Goal: Find specific page/section: Find specific page/section

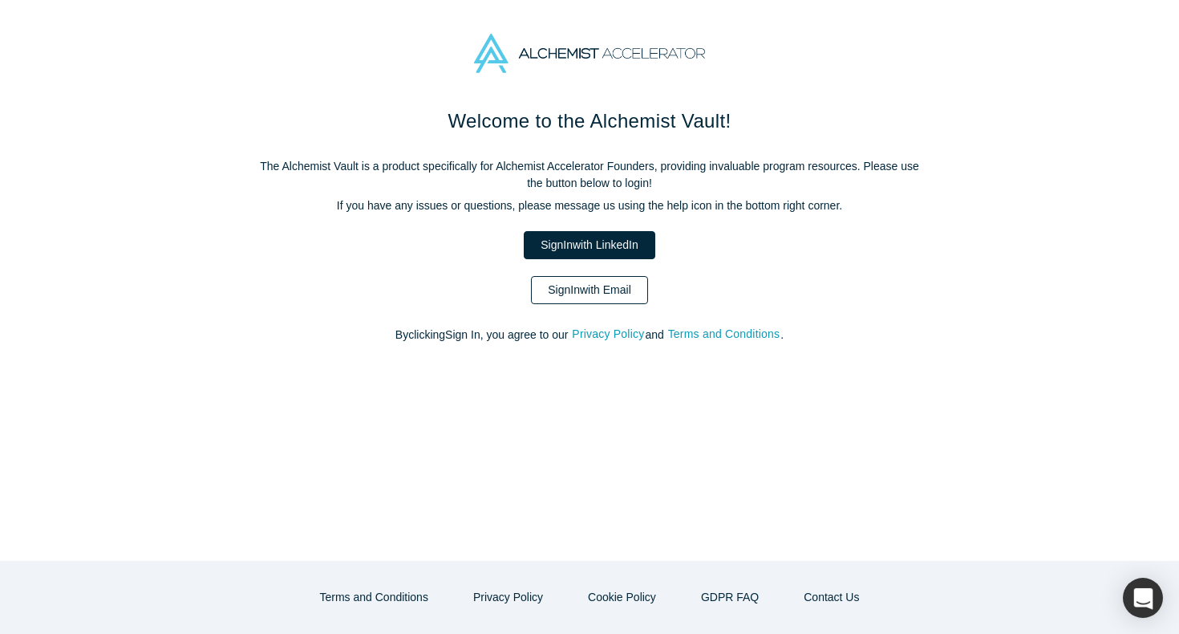
click at [615, 298] on link "Sign In with Email" at bounding box center [589, 290] width 117 height 28
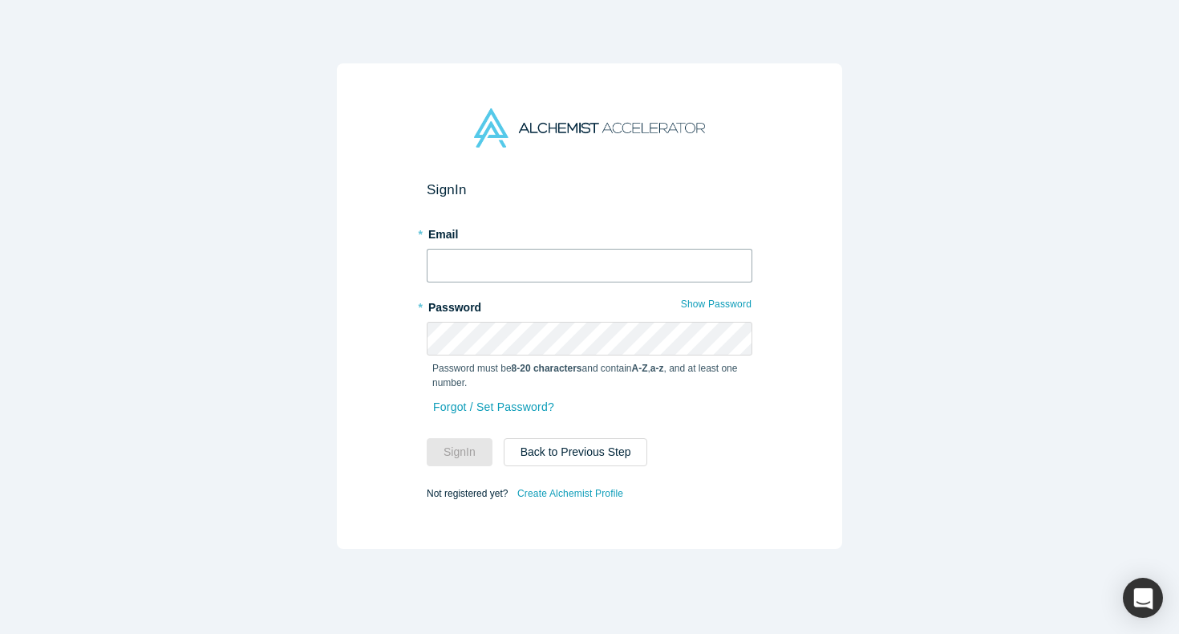
click at [541, 266] on input "text" at bounding box center [590, 266] width 326 height 34
type input "[EMAIL_ADDRESS][DOMAIN_NAME]"
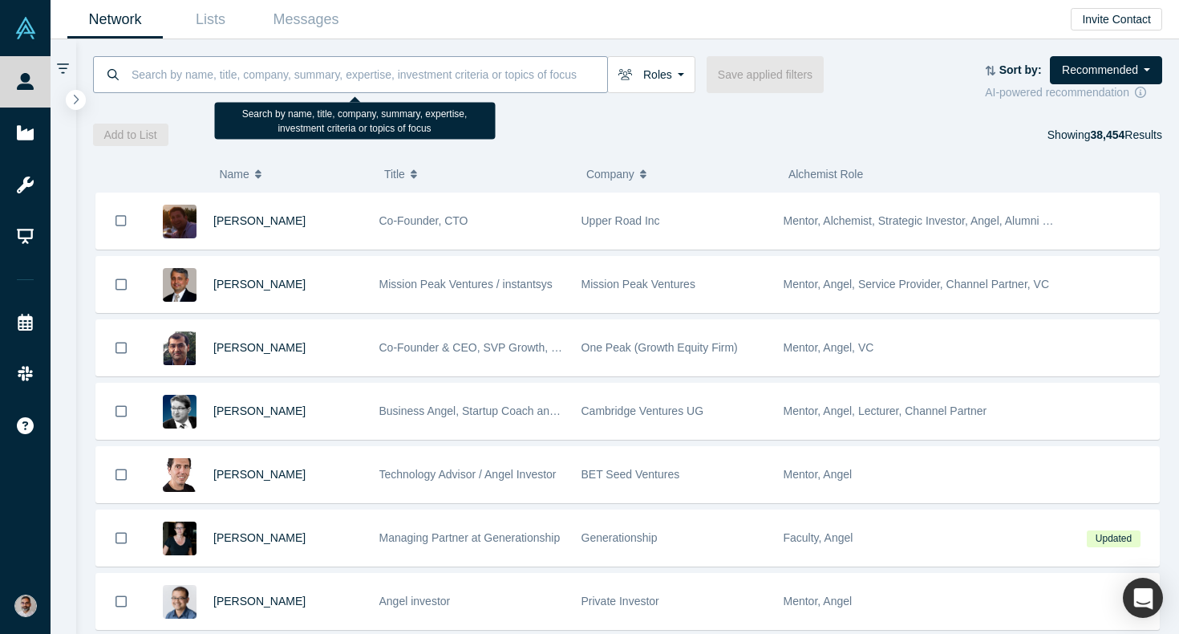
click at [284, 75] on input at bounding box center [368, 74] width 477 height 38
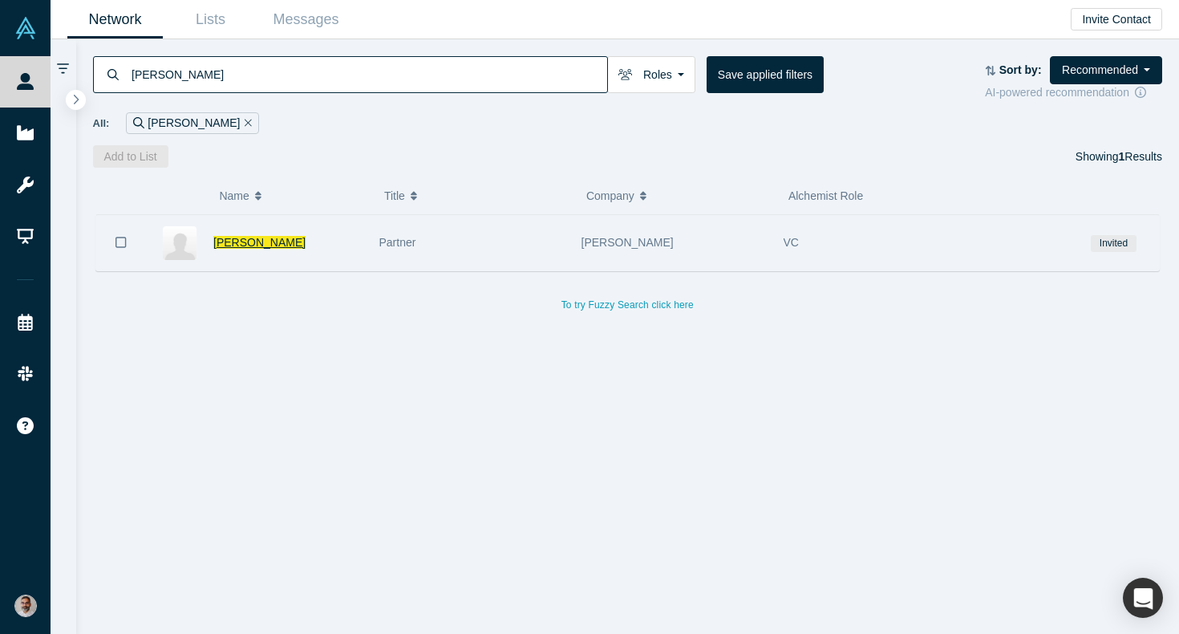
type input "[PERSON_NAME]"
click at [221, 237] on span "[PERSON_NAME]" at bounding box center [259, 242] width 92 height 13
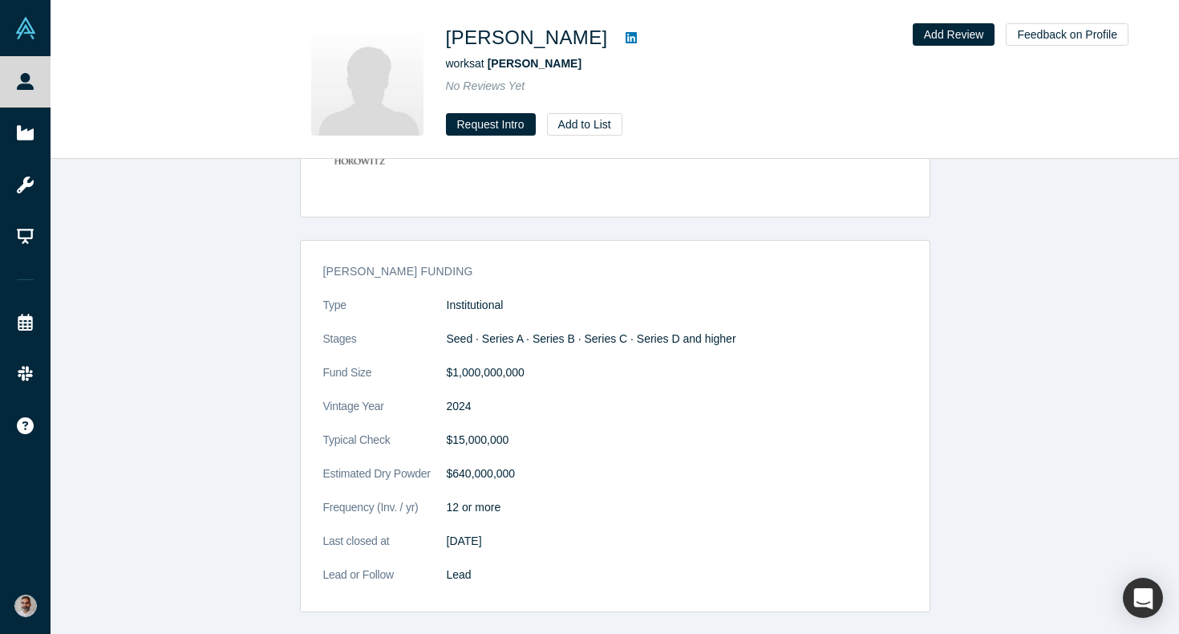
scroll to position [429, 0]
